Goal: Transaction & Acquisition: Subscribe to service/newsletter

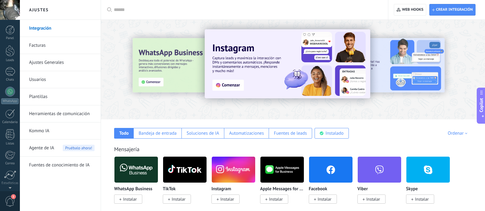
click at [33, 149] on span "Agente de IA" at bounding box center [41, 148] width 25 height 17
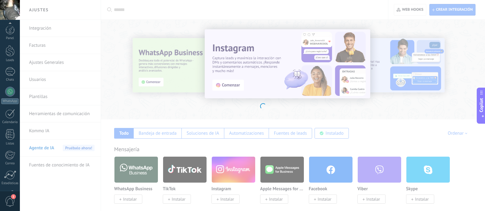
scroll to position [43, 0]
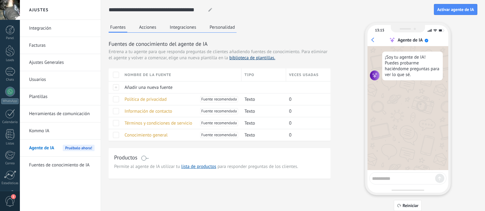
click at [249, 59] on link "biblioteca de plantillas." at bounding box center [252, 58] width 46 height 6
click at [53, 147] on span "Agente de IA" at bounding box center [41, 148] width 25 height 17
click at [209, 9] on icon at bounding box center [210, 10] width 4 height 4
drag, startPoint x: 114, startPoint y: 24, endPoint x: 115, endPoint y: 27, distance: 3.1
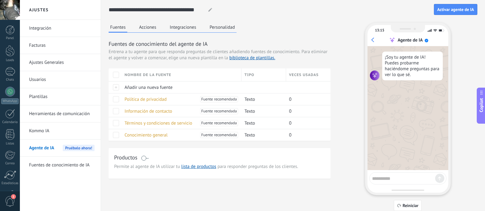
click at [114, 24] on button "Fuentes" at bounding box center [118, 28] width 19 height 10
click at [157, 88] on span "Añadir una nueva fuente" at bounding box center [148, 88] width 48 height 6
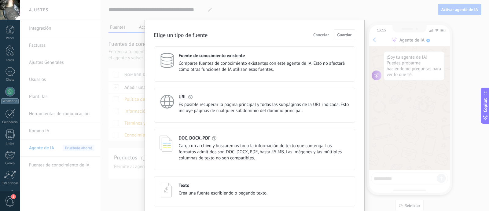
click at [233, 107] on span "Es posible recuperar la página principal y todas las subpáginas de la URL indic…" at bounding box center [264, 108] width 171 height 12
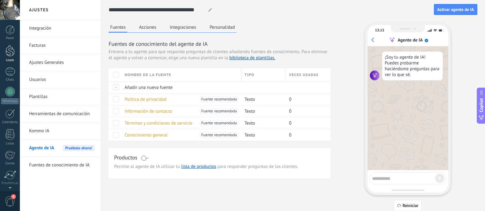
click at [11, 51] on div at bounding box center [10, 50] width 9 height 11
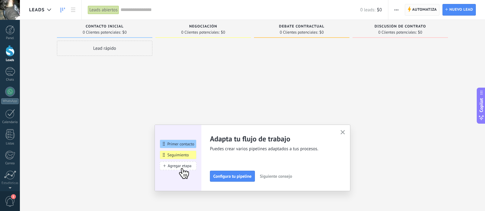
click at [415, 10] on span "Automatiza" at bounding box center [424, 9] width 25 height 11
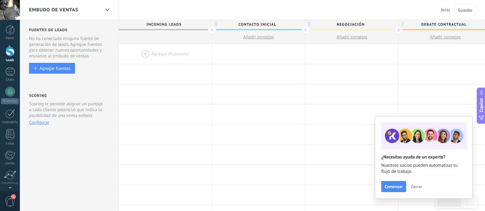
click at [165, 23] on span "Incoming leads" at bounding box center [164, 24] width 90 height 9
click at [167, 24] on span "Incoming leads" at bounding box center [164, 24] width 90 height 9
click at [168, 25] on span "Incoming leads" at bounding box center [164, 24] width 90 height 9
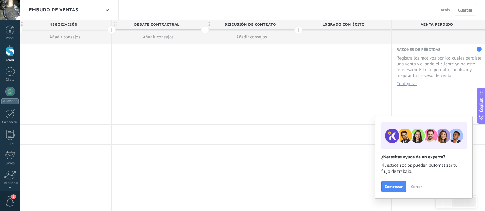
scroll to position [43, 0]
click at [10, 158] on div "Ajustes" at bounding box center [10, 155] width 20 height 17
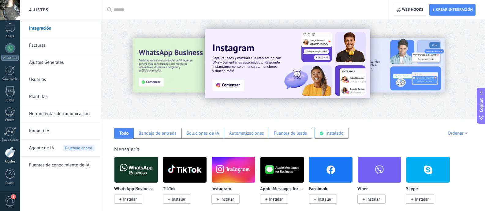
scroll to position [43, 0]
click at [47, 46] on link "Facturas" at bounding box center [61, 45] width 65 height 17
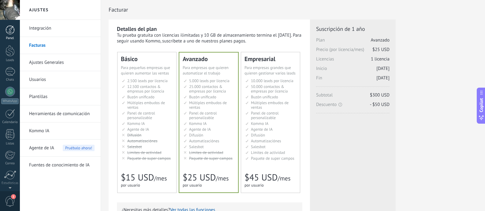
click at [8, 32] on div at bounding box center [10, 29] width 9 height 9
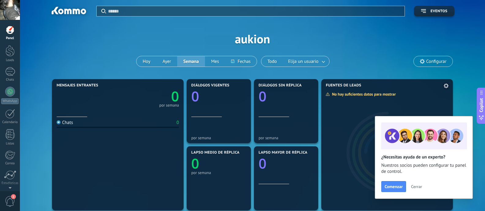
click at [415, 186] on span "Cerrar" at bounding box center [416, 187] width 11 height 4
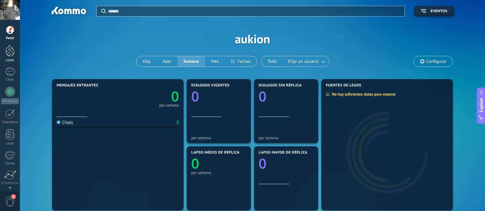
drag, startPoint x: 9, startPoint y: 53, endPoint x: 10, endPoint y: 58, distance: 5.5
click at [9, 53] on div at bounding box center [10, 50] width 9 height 11
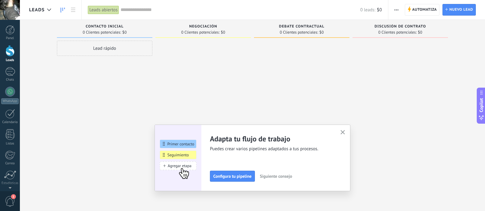
click at [345, 134] on use "button" at bounding box center [342, 132] width 5 height 5
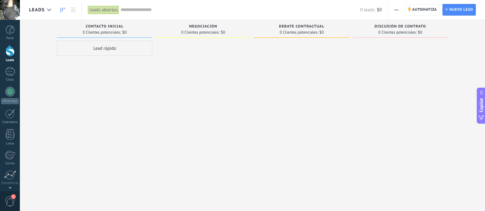
click at [397, 10] on span "button" at bounding box center [396, 10] width 4 height 12
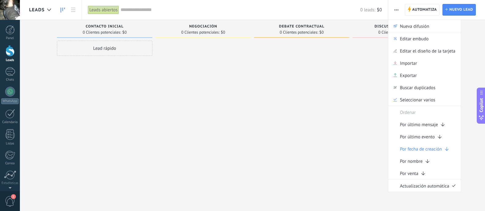
click at [397, 10] on icon "button" at bounding box center [396, 9] width 4 height 1
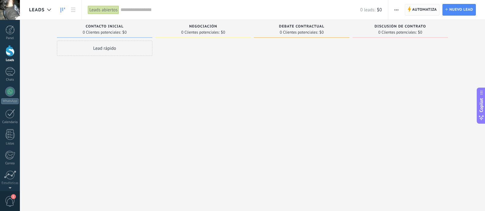
click at [424, 11] on span "Automatiza" at bounding box center [424, 9] width 25 height 11
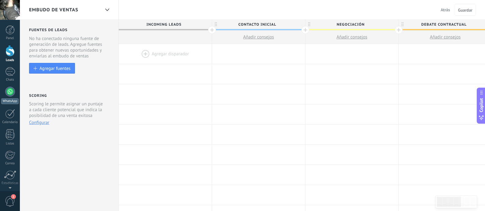
click at [8, 93] on div at bounding box center [10, 92] width 10 height 10
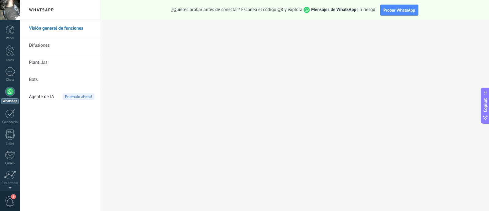
click at [33, 81] on link "Bots" at bounding box center [61, 79] width 65 height 17
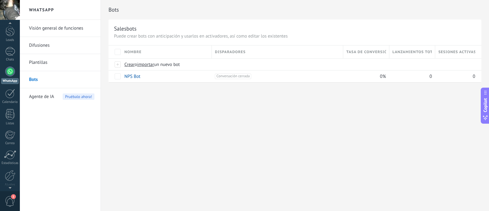
scroll to position [43, 0]
click at [13, 158] on div "Ajustes" at bounding box center [10, 155] width 20 height 17
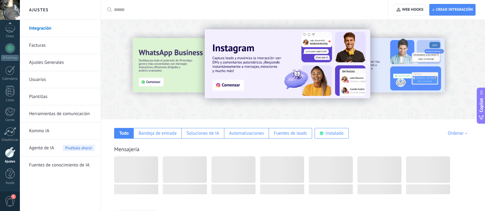
scroll to position [43, 0]
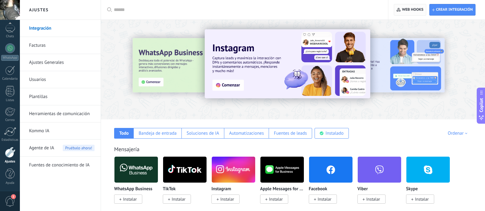
click at [414, 13] on span "Web hooks 0" at bounding box center [409, 9] width 27 height 11
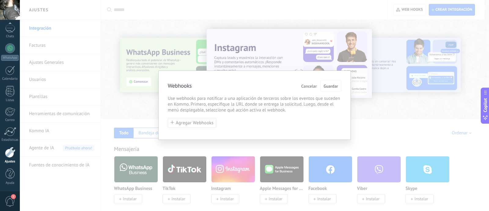
click at [307, 87] on span "Cancelar" at bounding box center [309, 86] width 16 height 4
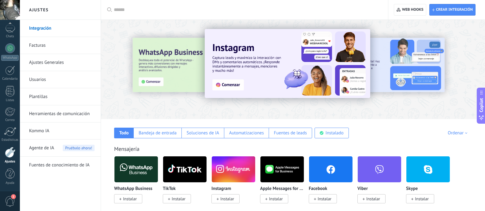
scroll to position [0, 0]
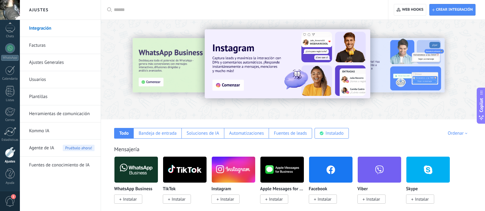
click at [52, 85] on link "Usuarios" at bounding box center [61, 79] width 65 height 17
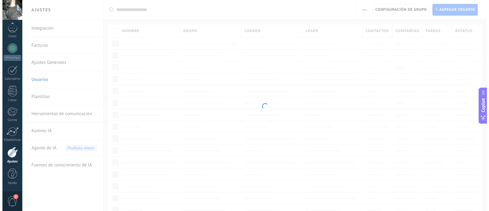
scroll to position [43, 0]
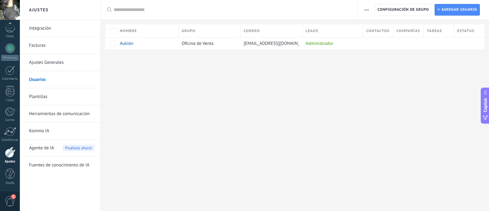
click at [44, 98] on link "Plantillas" at bounding box center [61, 96] width 65 height 17
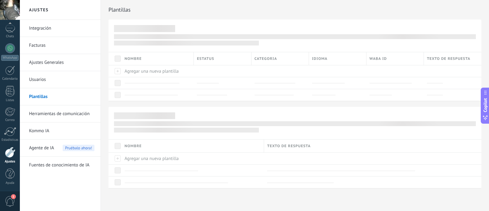
scroll to position [43, 0]
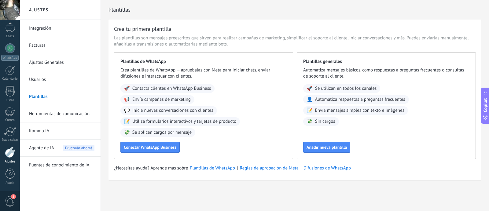
click at [70, 114] on link "Herramientas de comunicación" at bounding box center [61, 113] width 65 height 17
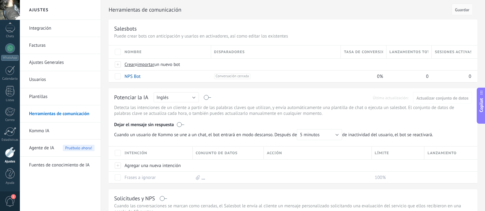
scroll to position [175, 0]
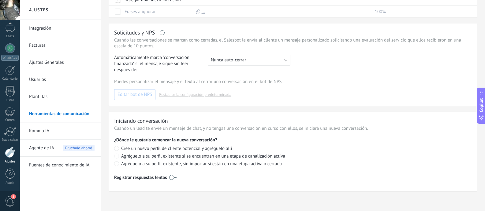
click at [42, 99] on link "Plantillas" at bounding box center [61, 96] width 65 height 17
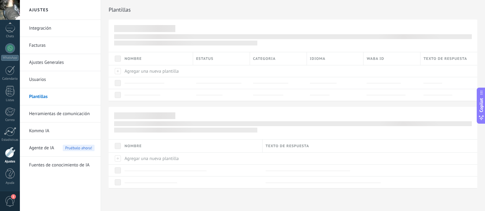
click at [48, 82] on link "Usuarios" at bounding box center [61, 79] width 65 height 17
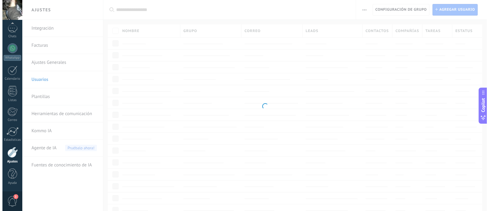
scroll to position [43, 0]
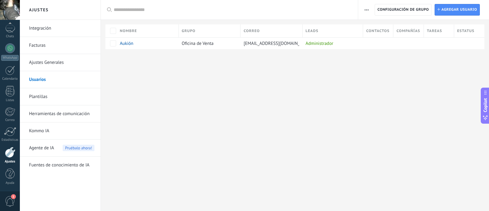
click at [41, 47] on link "Facturas" at bounding box center [61, 45] width 65 height 17
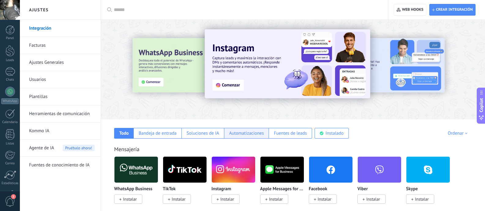
click at [234, 135] on div "Automatizaciones" at bounding box center [246, 134] width 35 height 6
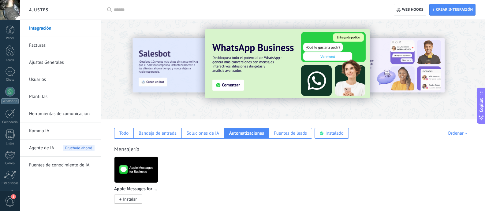
click at [55, 134] on link "Kommo IA" at bounding box center [61, 131] width 65 height 17
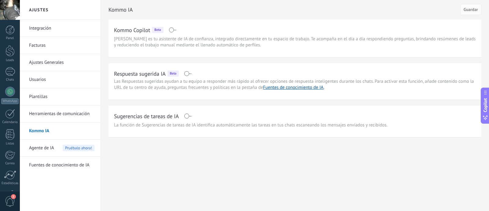
drag, startPoint x: 49, startPoint y: 148, endPoint x: 61, endPoint y: 149, distance: 12.0
click at [49, 148] on span "Agente de IA" at bounding box center [41, 148] width 25 height 17
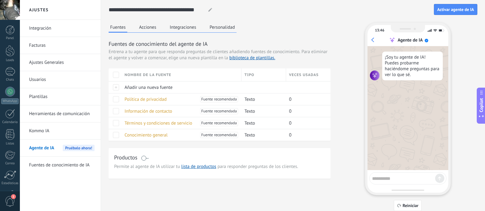
drag, startPoint x: 151, startPoint y: 28, endPoint x: 161, endPoint y: 31, distance: 10.1
click at [151, 28] on button "Acciones" at bounding box center [148, 27] width 20 height 9
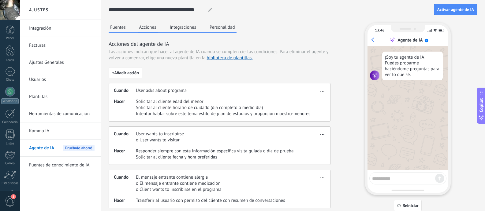
click at [153, 92] on span "User asks about programa" at bounding box center [161, 91] width 51 height 6
click at [183, 93] on span "User asks about programa" at bounding box center [161, 91] width 51 height 6
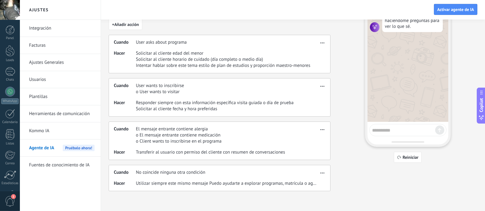
scroll to position [49, 0]
click at [74, 168] on link "Fuentes de conocimiento de IA" at bounding box center [61, 165] width 65 height 17
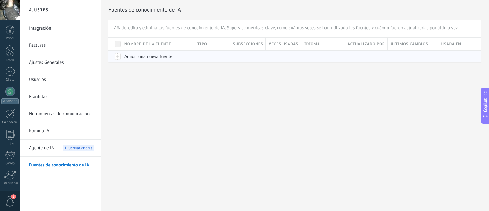
click at [133, 58] on span "Añadir una nueva fuente" at bounding box center [148, 57] width 48 height 6
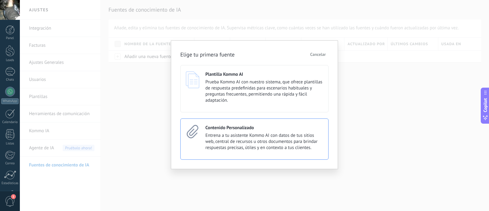
click at [285, 149] on span "Entrena a tu asistente Kommo AI con datos de tus sitios web, central de recurso…" at bounding box center [264, 142] width 118 height 18
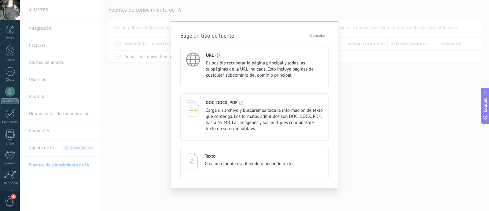
drag, startPoint x: 253, startPoint y: 78, endPoint x: 260, endPoint y: 85, distance: 10.4
click at [253, 78] on span "Es posible recuperar la página principal y todas las subpáginas de la URL indic…" at bounding box center [264, 69] width 117 height 18
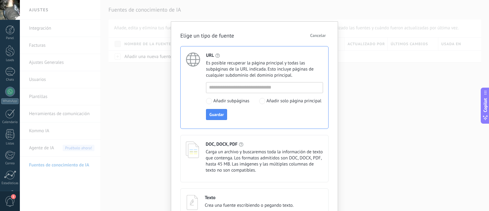
click at [314, 37] on span "Cancelar" at bounding box center [318, 35] width 16 height 4
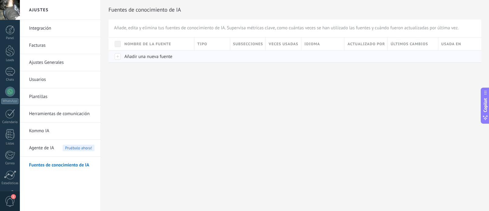
click at [119, 58] on div at bounding box center [115, 56] width 13 height 12
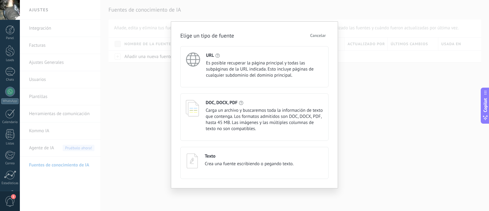
click at [314, 38] on span "Cancelar" at bounding box center [318, 35] width 16 height 4
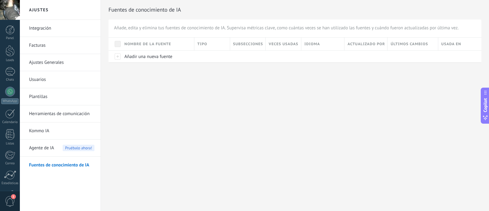
click at [44, 146] on span "Agente de IA" at bounding box center [41, 148] width 25 height 17
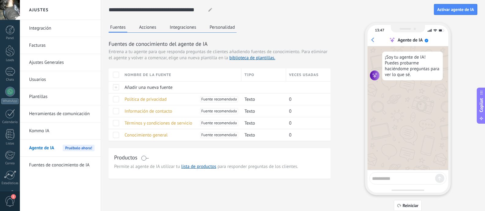
click at [49, 127] on link "Kommo IA" at bounding box center [61, 131] width 65 height 17
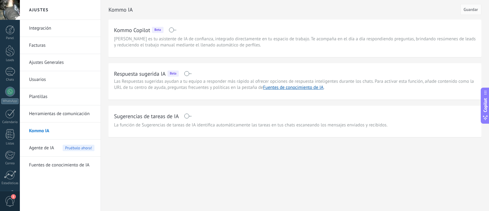
click at [54, 115] on link "Herramientas de comunicación" at bounding box center [61, 113] width 65 height 17
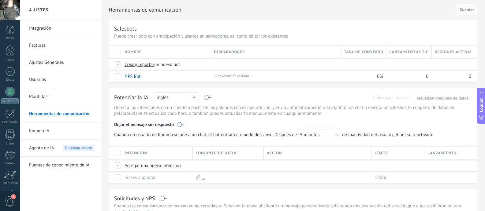
click at [36, 98] on link "Plantillas" at bounding box center [61, 96] width 65 height 17
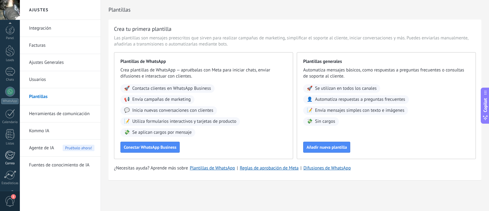
scroll to position [43, 0]
drag, startPoint x: 11, startPoint y: 97, endPoint x: 14, endPoint y: 98, distance: 3.1
click at [11, 97] on div "Listas" at bounding box center [10, 94] width 20 height 17
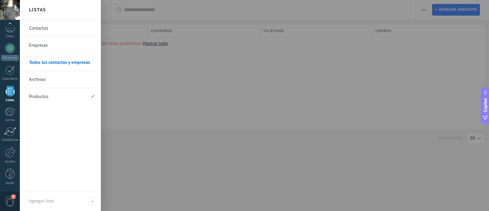
scroll to position [43, 0]
click at [52, 29] on link "Contactos" at bounding box center [62, 28] width 66 height 17
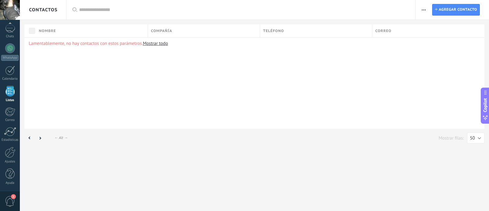
scroll to position [43, 0]
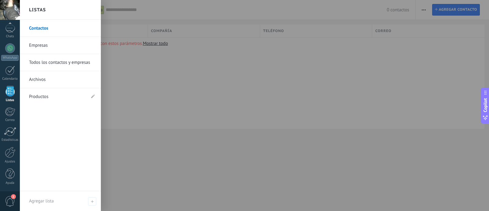
drag, startPoint x: 40, startPoint y: 44, endPoint x: 42, endPoint y: 47, distance: 3.5
click at [40, 44] on link "Empresas" at bounding box center [62, 45] width 66 height 17
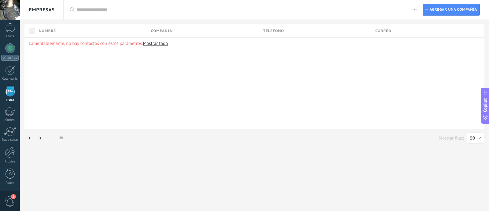
scroll to position [43, 0]
drag, startPoint x: 443, startPoint y: 13, endPoint x: 262, endPoint y: 60, distance: 186.7
click at [443, 13] on span "Agregar una compañía" at bounding box center [454, 9] width 48 height 11
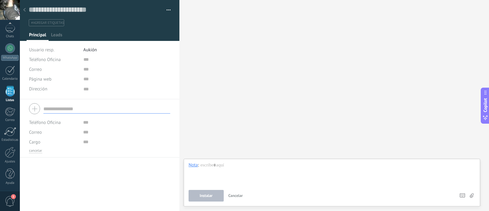
scroll to position [6, 0]
click at [73, 109] on input "text" at bounding box center [106, 109] width 127 height 10
type input "********"
click at [46, 201] on span "Guardar" at bounding box center [39, 202] width 14 height 4
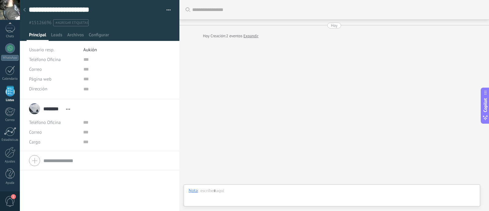
scroll to position [6, 0]
click at [65, 9] on textarea "**********" at bounding box center [93, 9] width 129 height 9
click at [66, 9] on textarea "**********" at bounding box center [93, 9] width 129 height 9
type textarea "*"
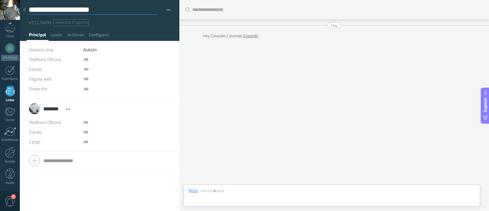
type textarea "*"
type textarea "**"
type textarea "***"
type textarea "*****"
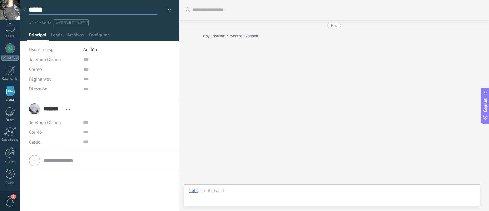
type textarea "******"
type textarea "*******"
type textarea "********"
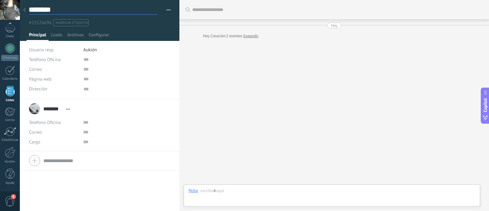
scroll to position [9, 0]
type textarea "********"
click at [58, 110] on input "********" at bounding box center [53, 109] width 20 height 6
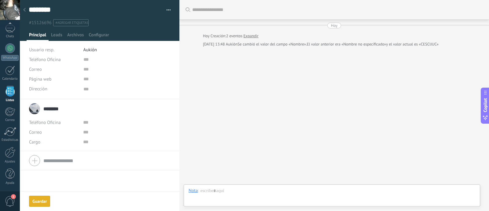
drag, startPoint x: 65, startPoint y: 111, endPoint x: 68, endPoint y: 110, distance: 3.1
click at [66, 111] on div "******** CESCIJUC ******** CESCIJUC Apellido Abrir detalle Copie el nombre Desa…" at bounding box center [106, 109] width 127 height 6
click at [68, 111] on span "Abrir detalle Copie el nombre Desatar" at bounding box center [68, 109] width 10 height 5
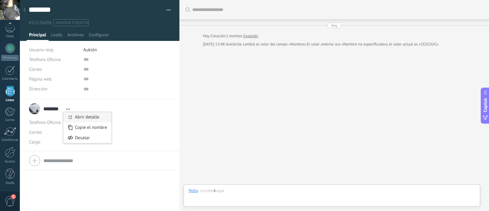
click at [99, 120] on link "Abrir detalle" at bounding box center [87, 117] width 24 height 6
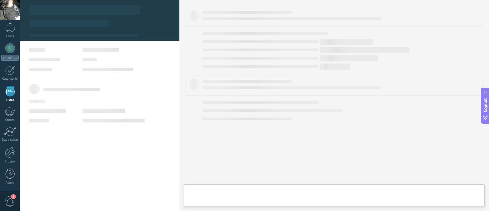
type textarea "***"
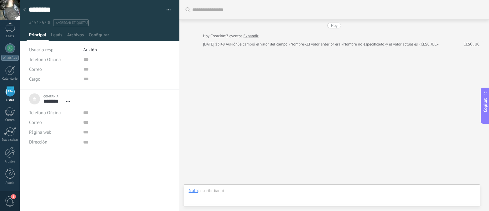
scroll to position [6, 0]
click at [37, 100] on div "Compañía ******** CESCIJUC Abrir detalle Desatar" at bounding box center [51, 98] width 44 height 15
click at [60, 97] on div "Compañía" at bounding box center [58, 96] width 30 height 4
click at [89, 50] on span "Aukión" at bounding box center [89, 50] width 13 height 6
type input "**********"
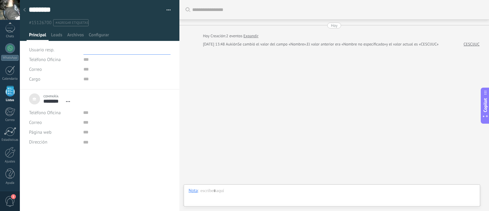
click at [84, 58] on input "text" at bounding box center [126, 60] width 87 height 10
click at [86, 51] on span "Aukión" at bounding box center [89, 50] width 13 height 6
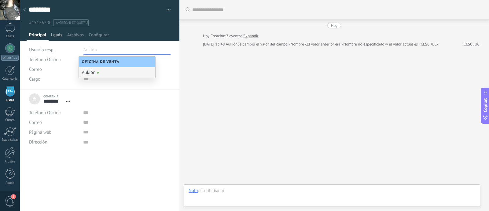
click at [57, 35] on span "Leads" at bounding box center [56, 36] width 11 height 9
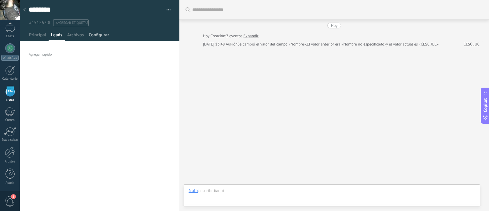
drag, startPoint x: 77, startPoint y: 36, endPoint x: 90, endPoint y: 36, distance: 13.8
click at [77, 36] on span "Archivos" at bounding box center [75, 36] width 17 height 9
drag, startPoint x: 97, startPoint y: 36, endPoint x: 71, endPoint y: 39, distance: 25.8
click at [97, 36] on span "Configurar" at bounding box center [99, 36] width 20 height 9
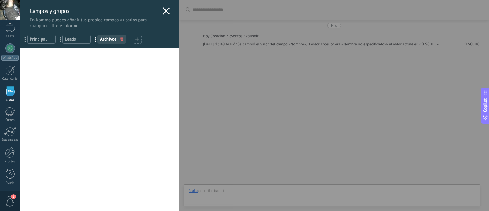
click at [163, 13] on use at bounding box center [166, 10] width 7 height 7
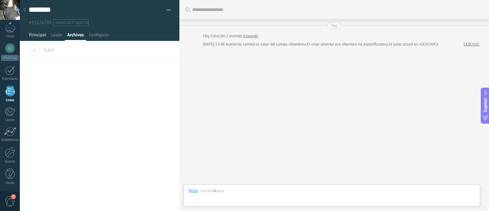
click at [39, 38] on span "Principal" at bounding box center [37, 36] width 17 height 9
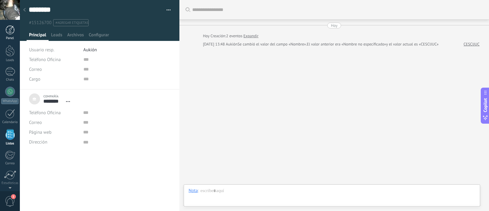
drag, startPoint x: 6, startPoint y: 30, endPoint x: 7, endPoint y: 34, distance: 4.3
click at [6, 30] on div at bounding box center [10, 29] width 9 height 9
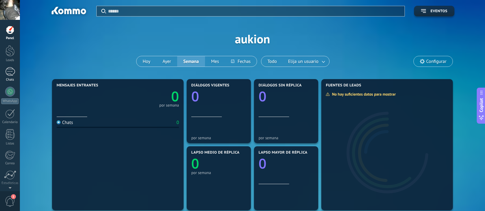
drag, startPoint x: 8, startPoint y: 72, endPoint x: 11, endPoint y: 74, distance: 3.6
click at [8, 72] on div at bounding box center [10, 71] width 10 height 9
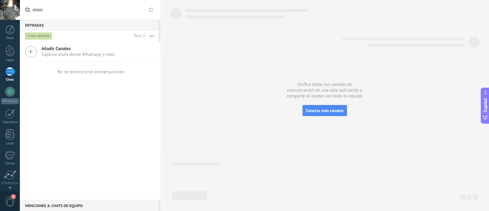
click at [35, 53] on icon at bounding box center [31, 52] width 12 height 12
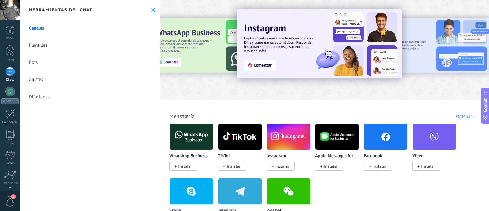
click at [202, 142] on img at bounding box center [191, 137] width 43 height 30
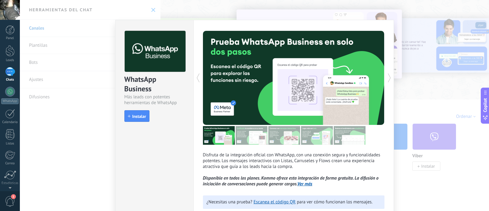
click at [137, 117] on span "Instalar" at bounding box center [139, 116] width 14 height 4
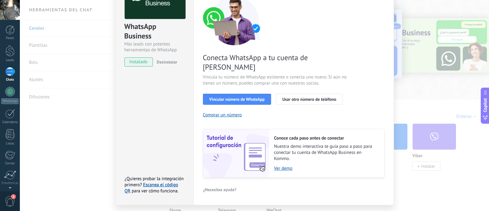
scroll to position [62, 0]
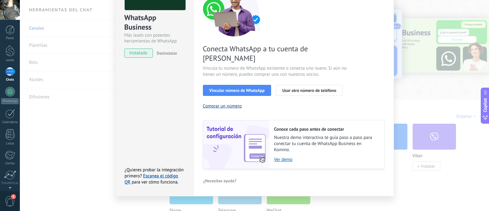
click at [218, 103] on button "Comprar un número" at bounding box center [222, 106] width 39 height 6
